Goal: Information Seeking & Learning: Learn about a topic

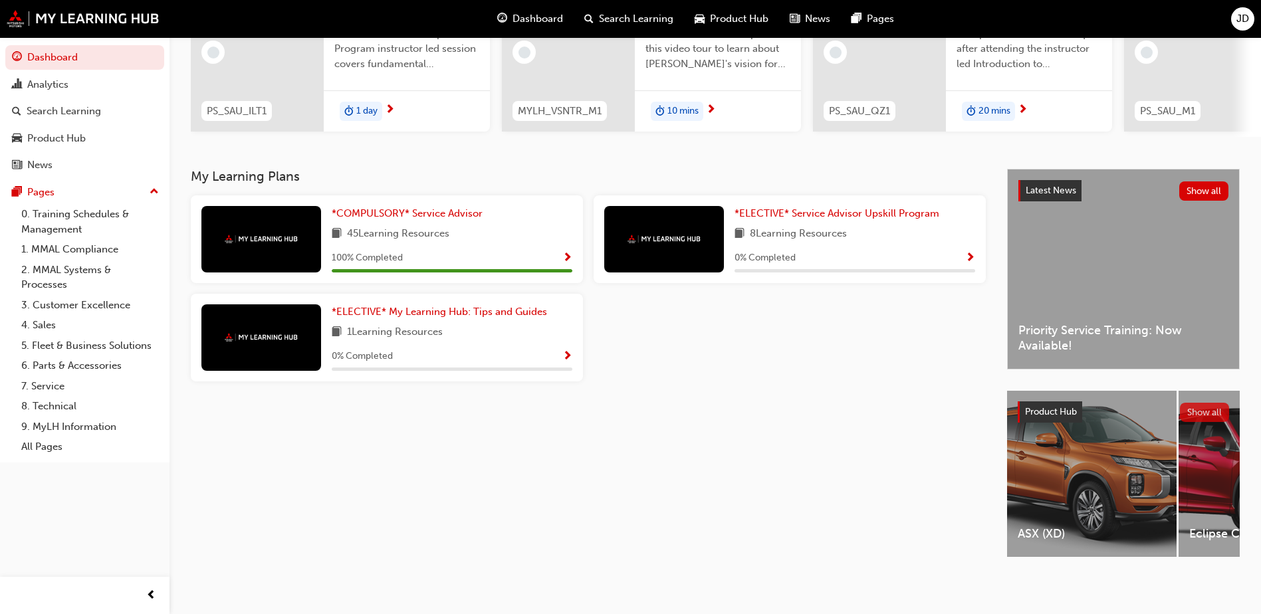
click at [1204, 409] on button "Show all" at bounding box center [1205, 412] width 50 height 19
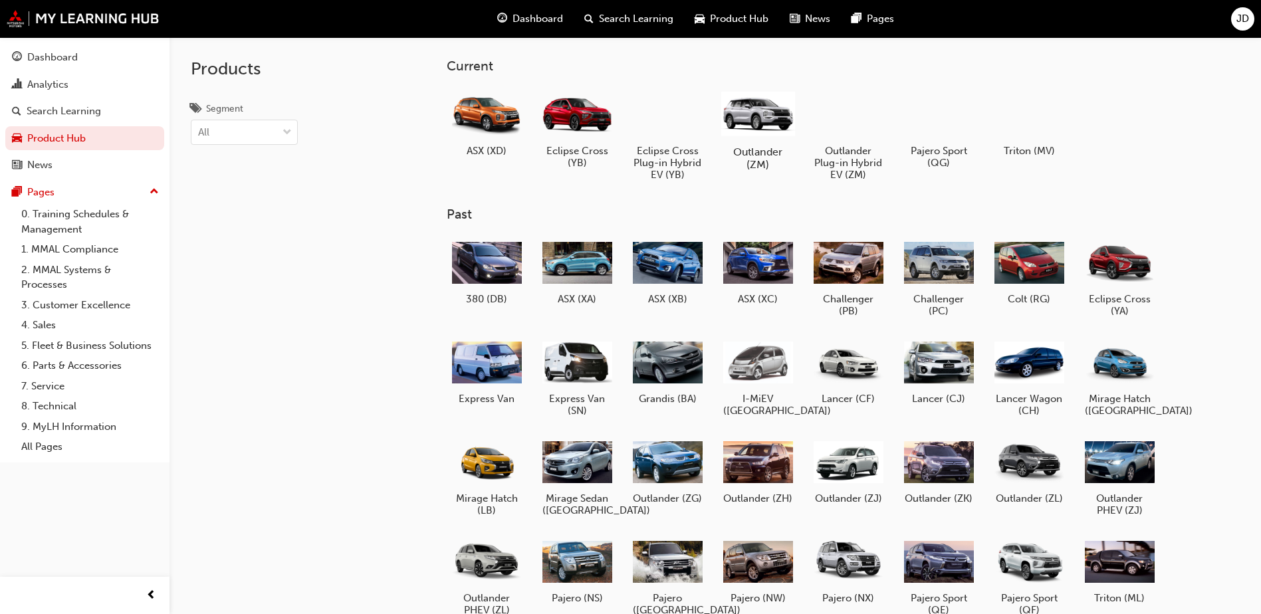
click at [740, 121] on div at bounding box center [758, 113] width 74 height 53
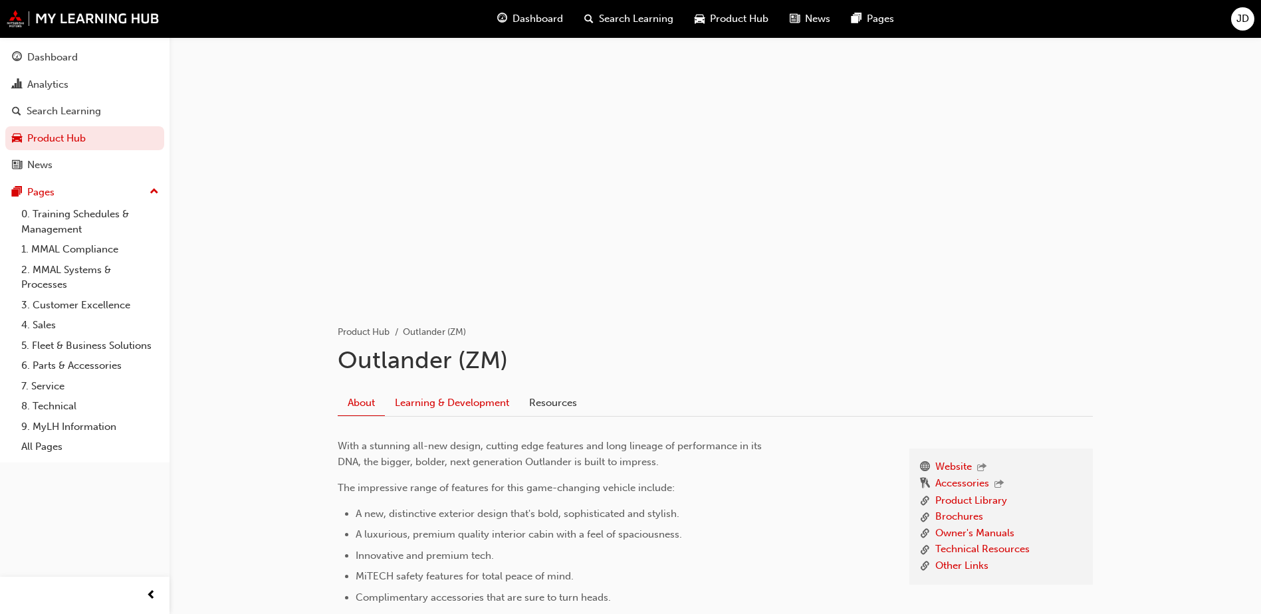
click at [461, 406] on link "Learning & Development" at bounding box center [452, 402] width 134 height 25
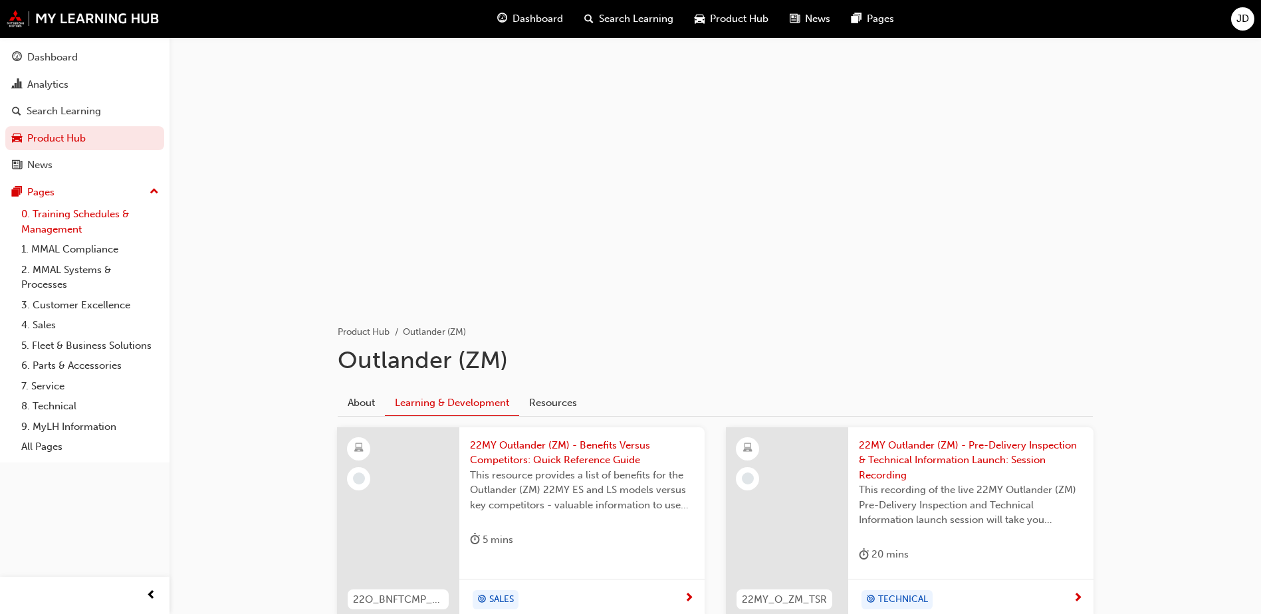
click at [97, 219] on link "0. Training Schedules & Management" at bounding box center [90, 221] width 148 height 35
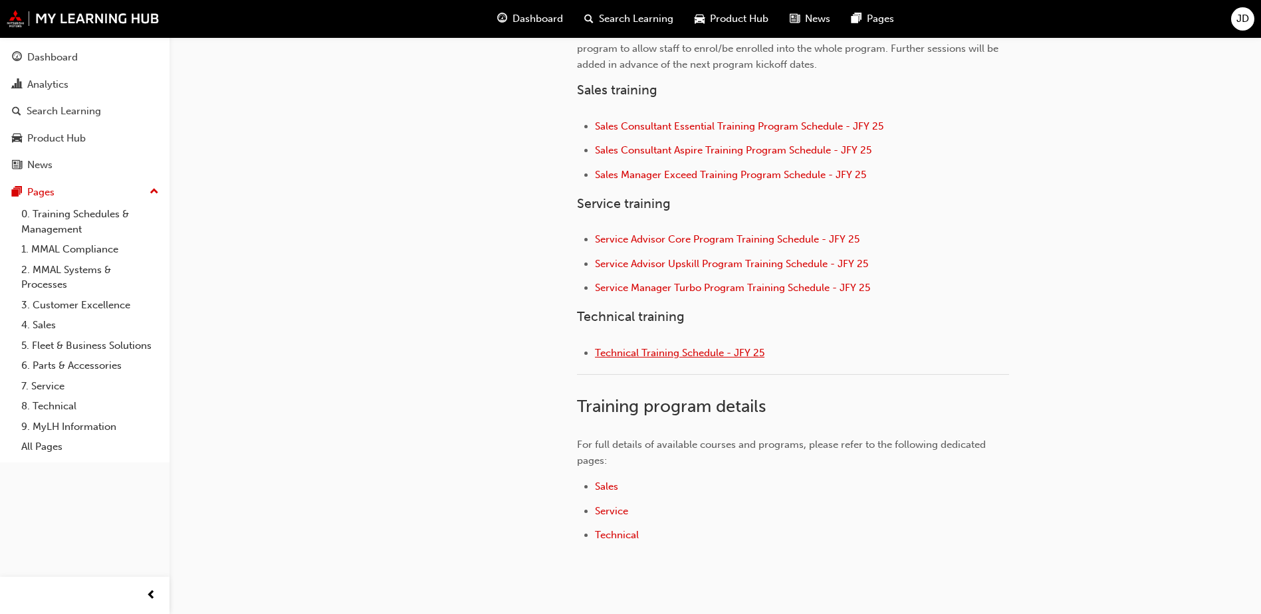
scroll to position [532, 0]
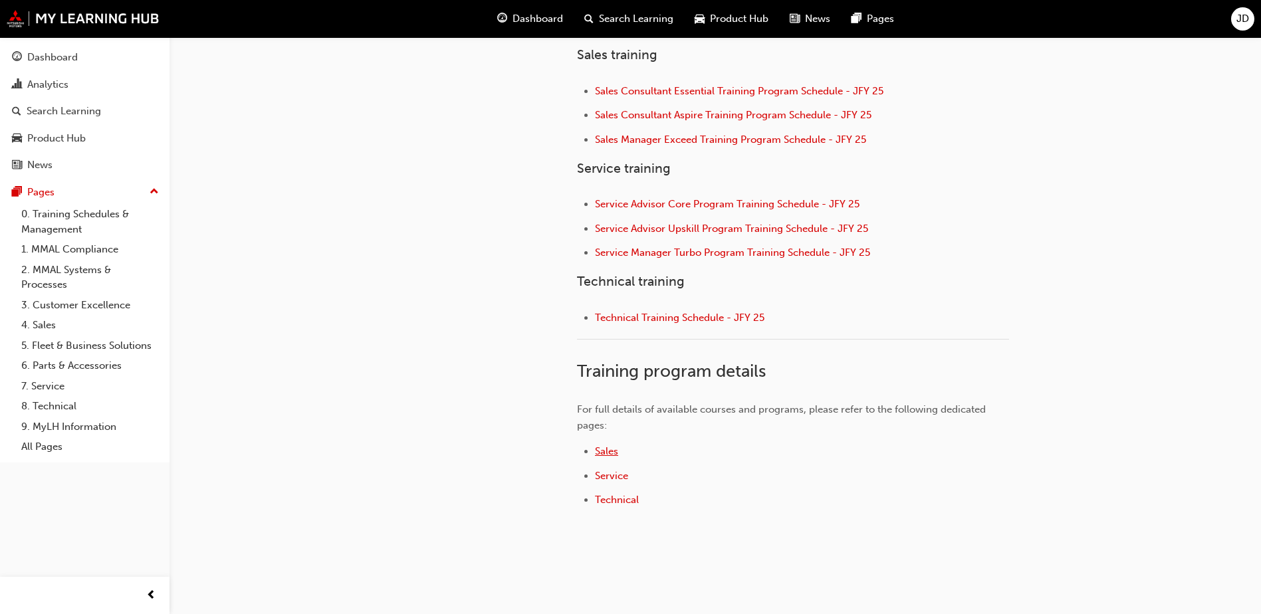
click at [609, 451] on span "Sales" at bounding box center [606, 451] width 23 height 12
